Goal: Register for event/course

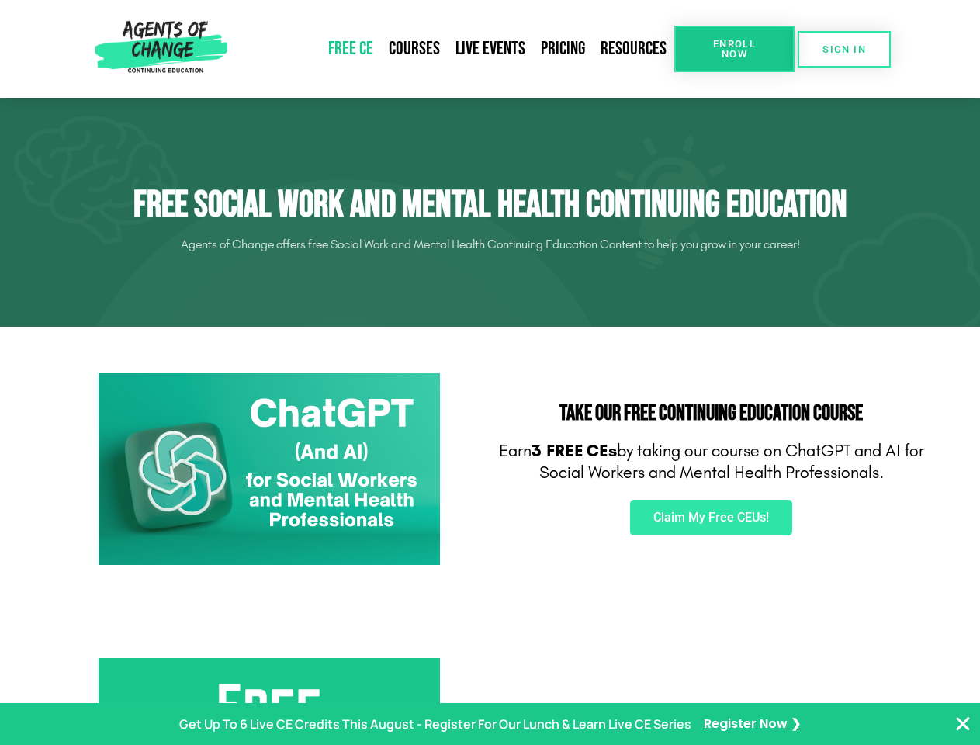
click at [491, 373] on div "Take Our FREE Continuing Education Course Earn 3 FREE CEs by taking our course …" at bounding box center [712, 470] width 442 height 208
click at [734, 49] on span "Enroll Now" at bounding box center [734, 49] width 71 height 20
click at [845, 49] on span "SIGN IN" at bounding box center [844, 49] width 43 height 10
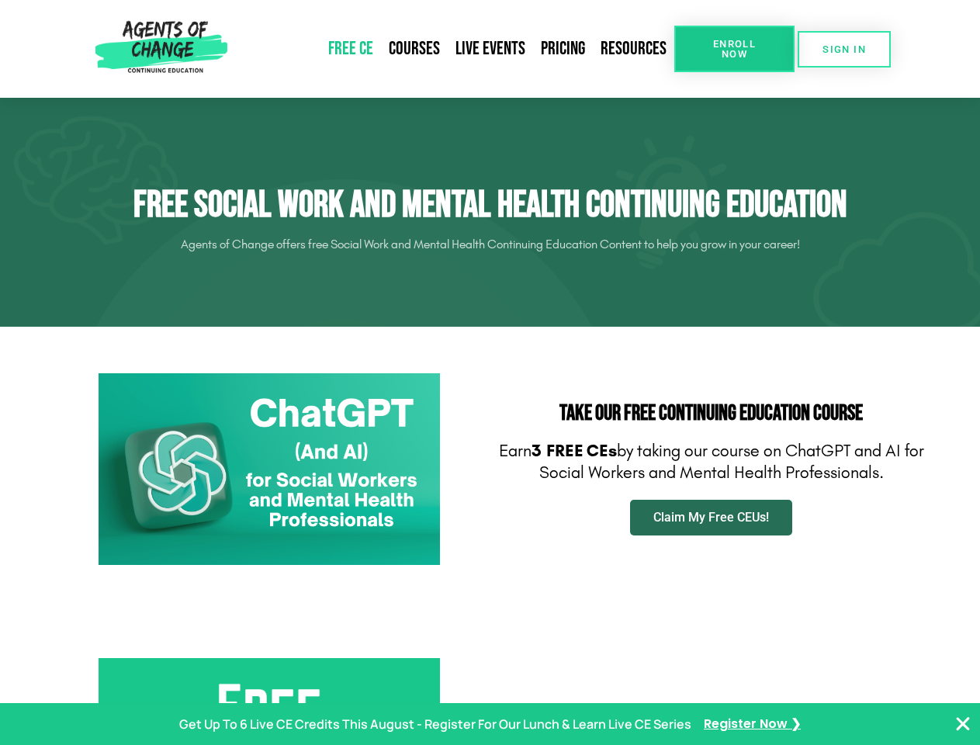
click at [711, 518] on span "Claim My Free CEUs!" at bounding box center [712, 518] width 116 height 12
click at [490, 724] on p "Get Up To 6 Live CE Credits This August - Register For Our Lunch & Learn Live C…" at bounding box center [435, 724] width 512 height 23
click at [963, 724] on icon "Close Banner" at bounding box center [963, 724] width 19 height 19
